Goal: Register for event/course

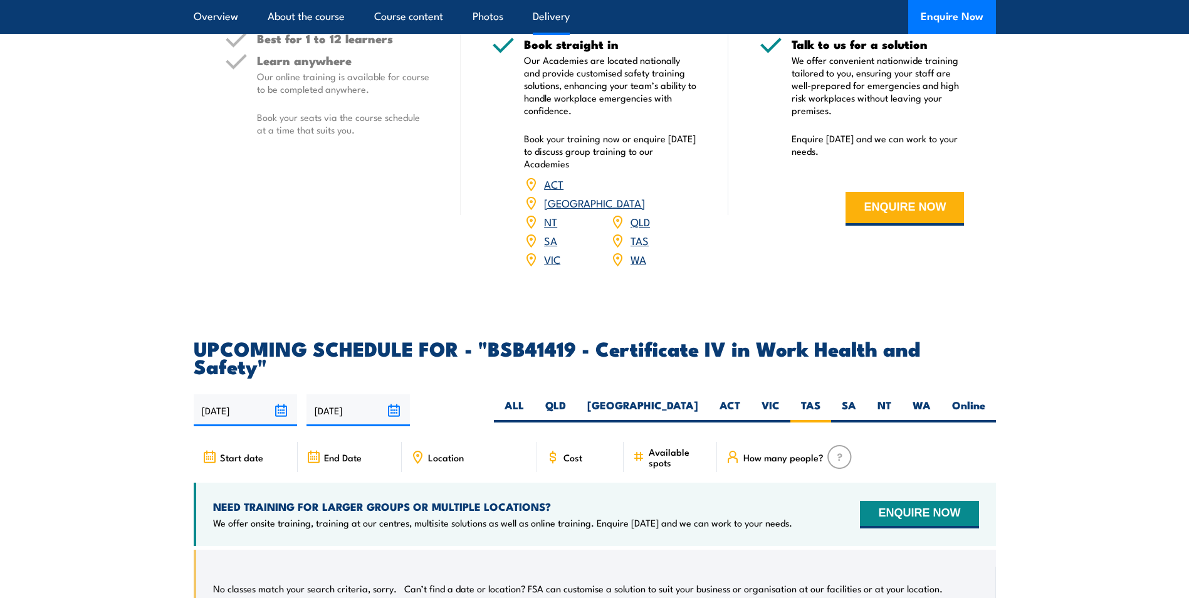
scroll to position [3761, 0]
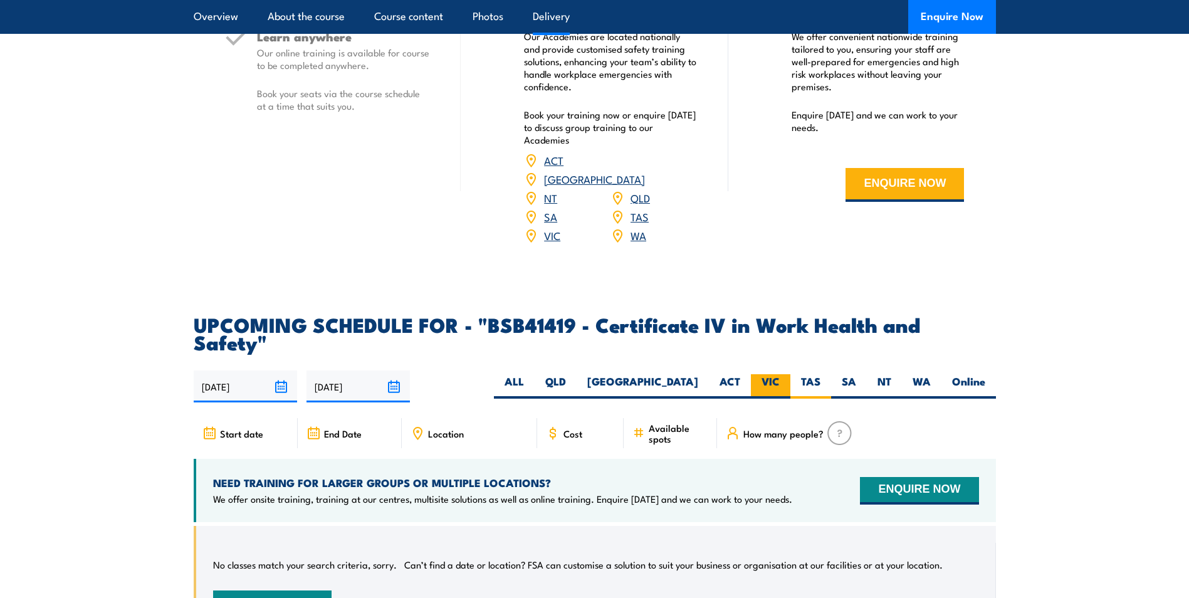
click at [765, 374] on label "VIC" at bounding box center [770, 386] width 39 height 24
click at [780, 374] on input "VIC" at bounding box center [784, 378] width 8 height 8
radio input "true"
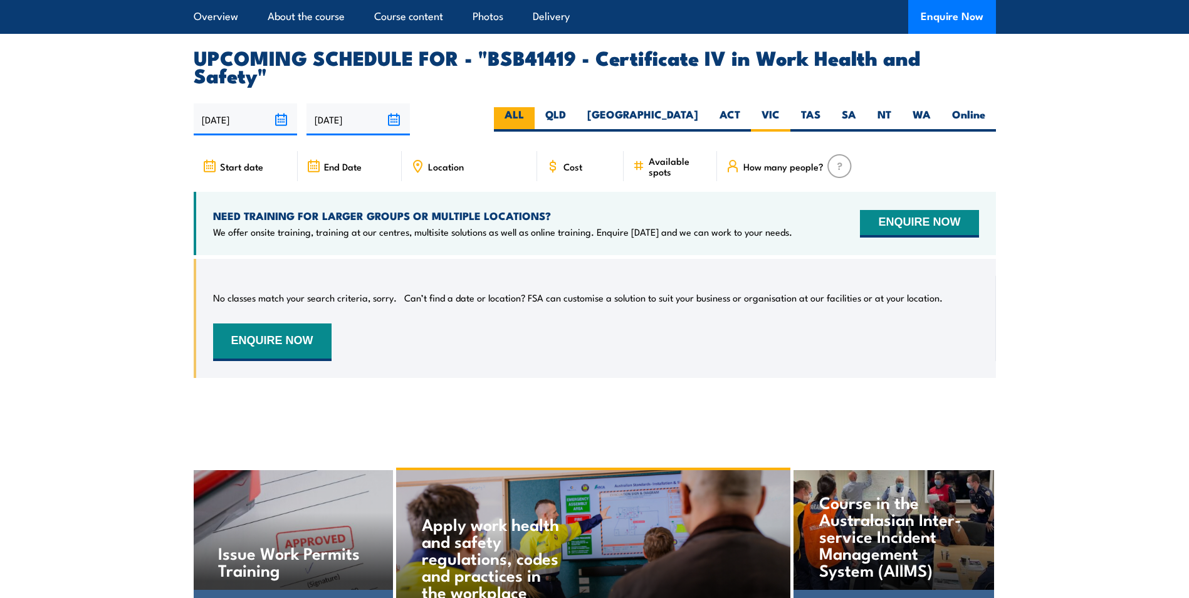
click at [535, 107] on label "ALL" at bounding box center [514, 119] width 41 height 24
click at [532, 107] on input "ALL" at bounding box center [528, 111] width 8 height 8
radio input "true"
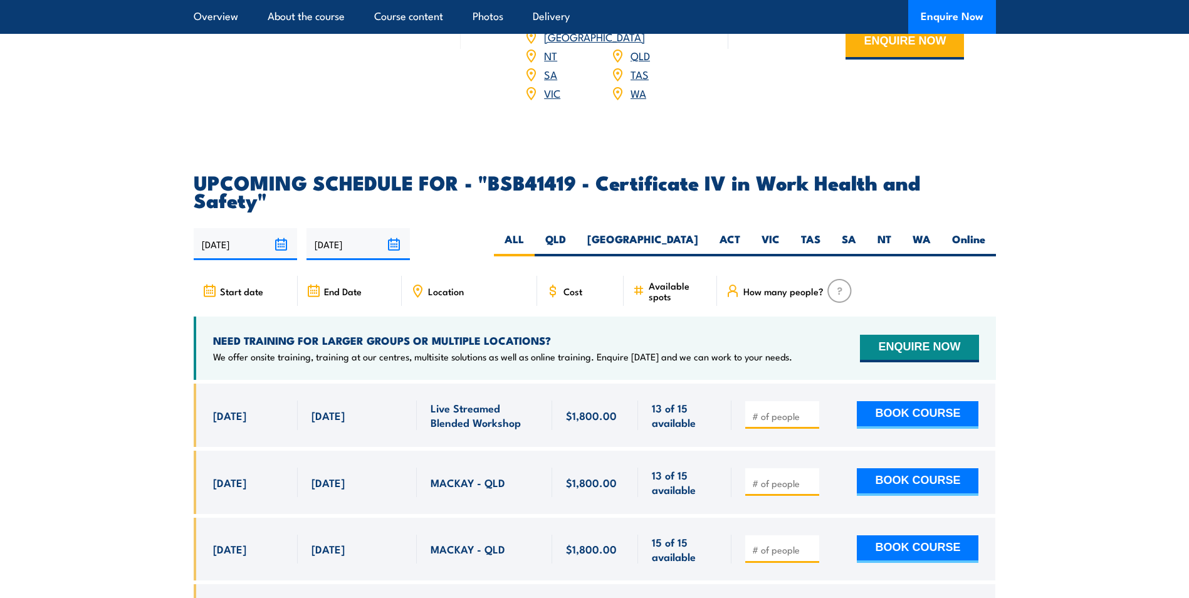
scroll to position [3902, 0]
